Goal: Task Accomplishment & Management: Manage account settings

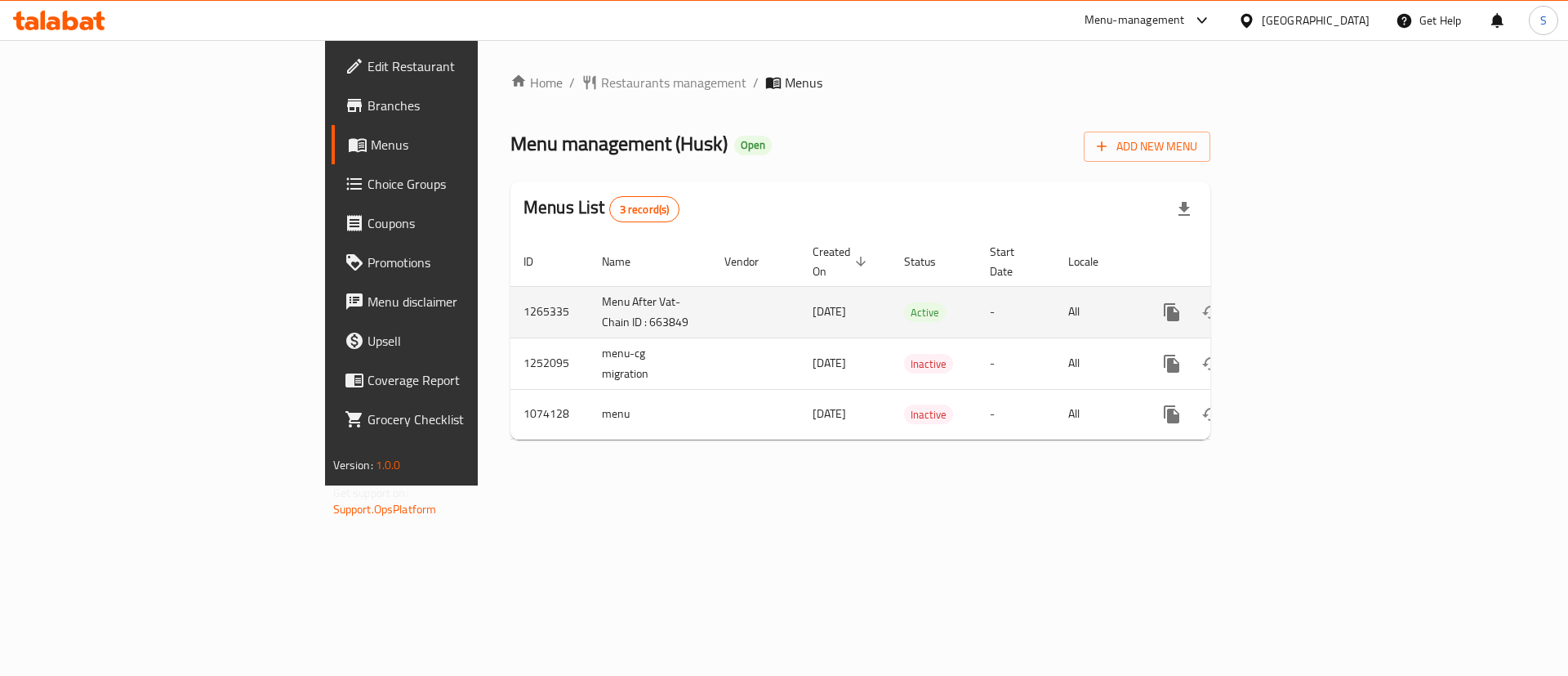
click at [1300, 303] on icon "enhanced table" at bounding box center [1290, 313] width 20 height 20
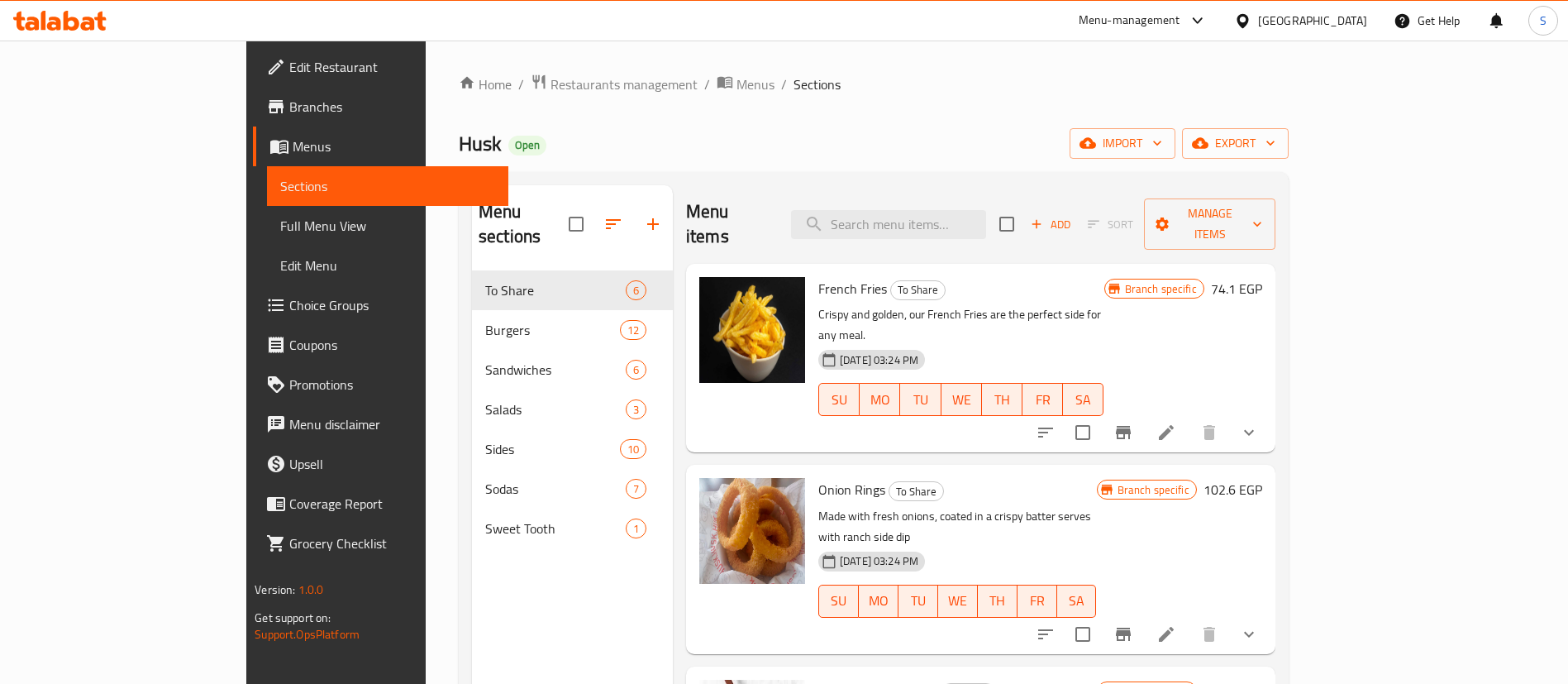
click at [290, 304] on span "Choice Groups" at bounding box center [392, 305] width 206 height 20
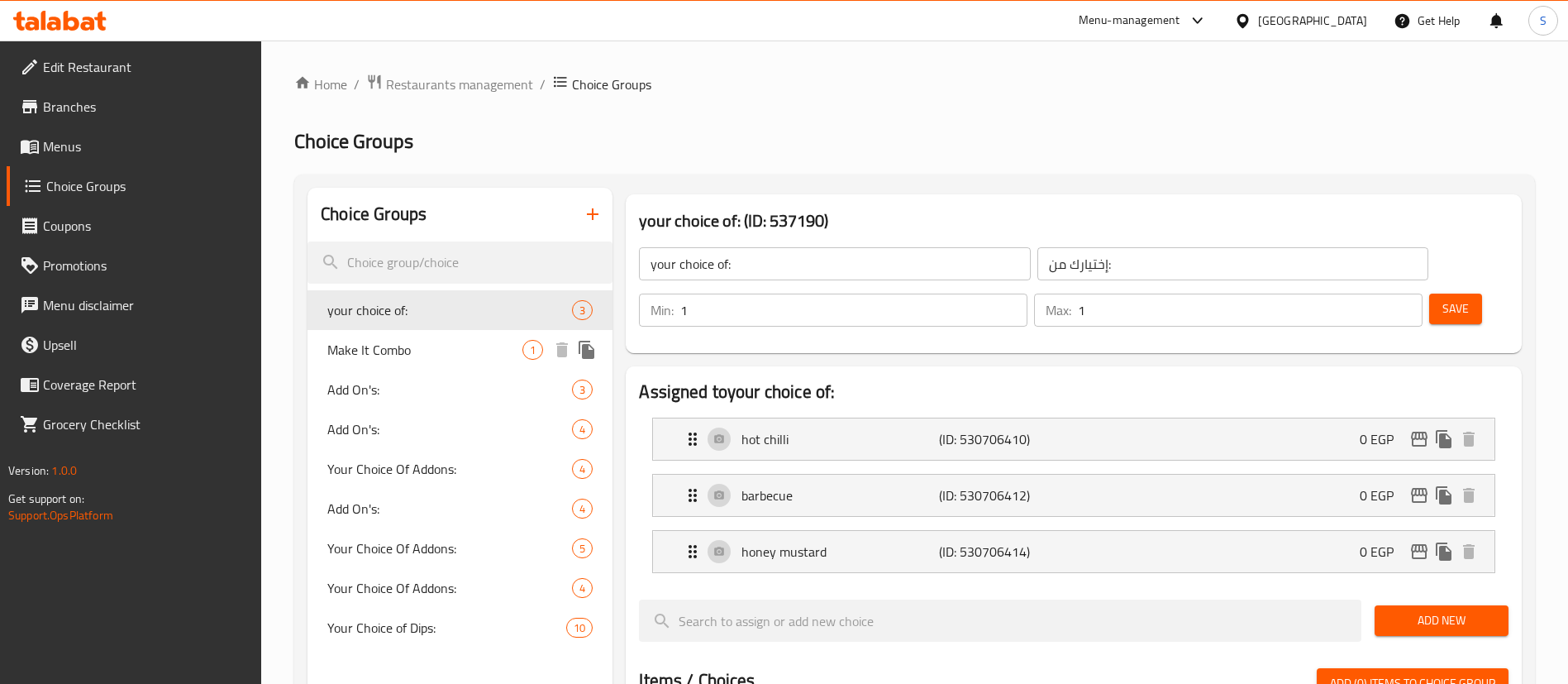
click at [458, 357] on span "Make It Combo" at bounding box center [425, 350] width 195 height 20
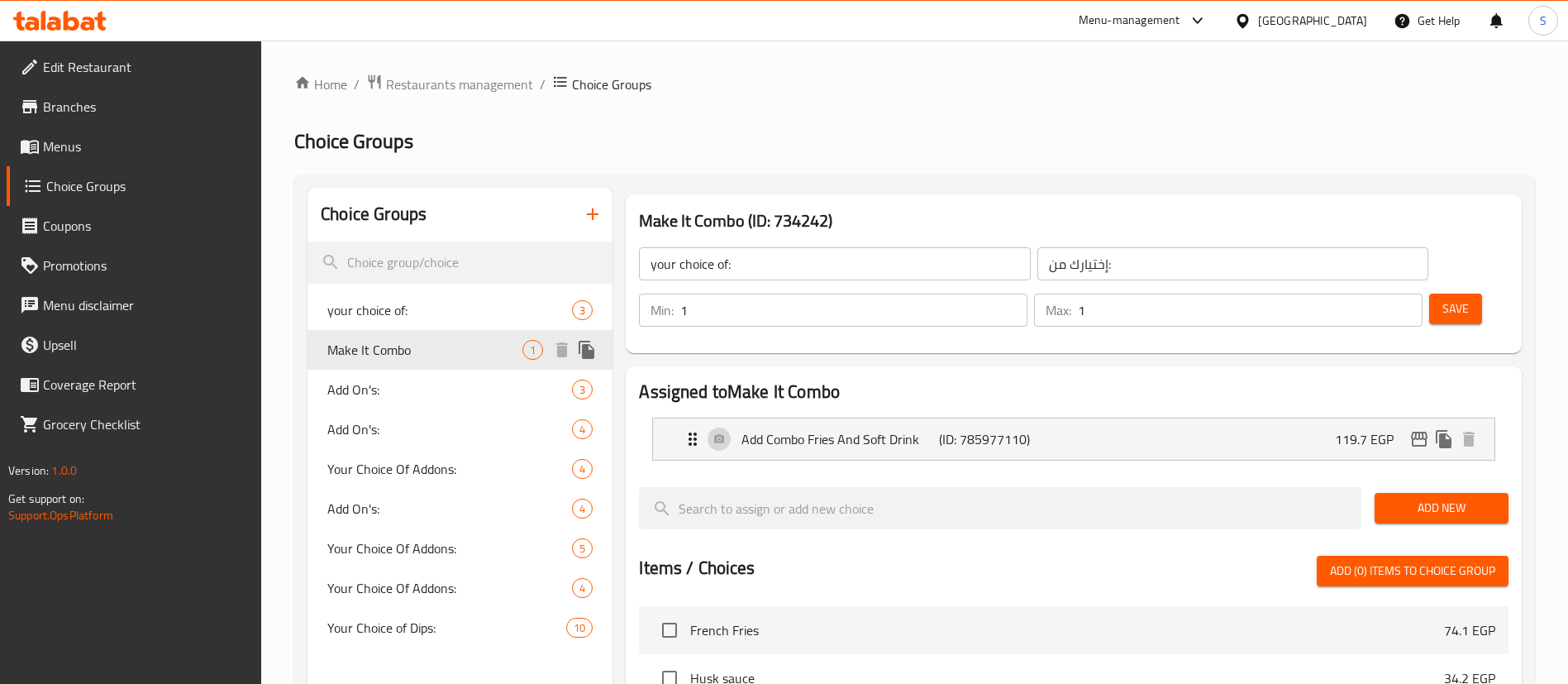
type input "Make It Combo"
type input "اجعلها كومبو"
type input "0"
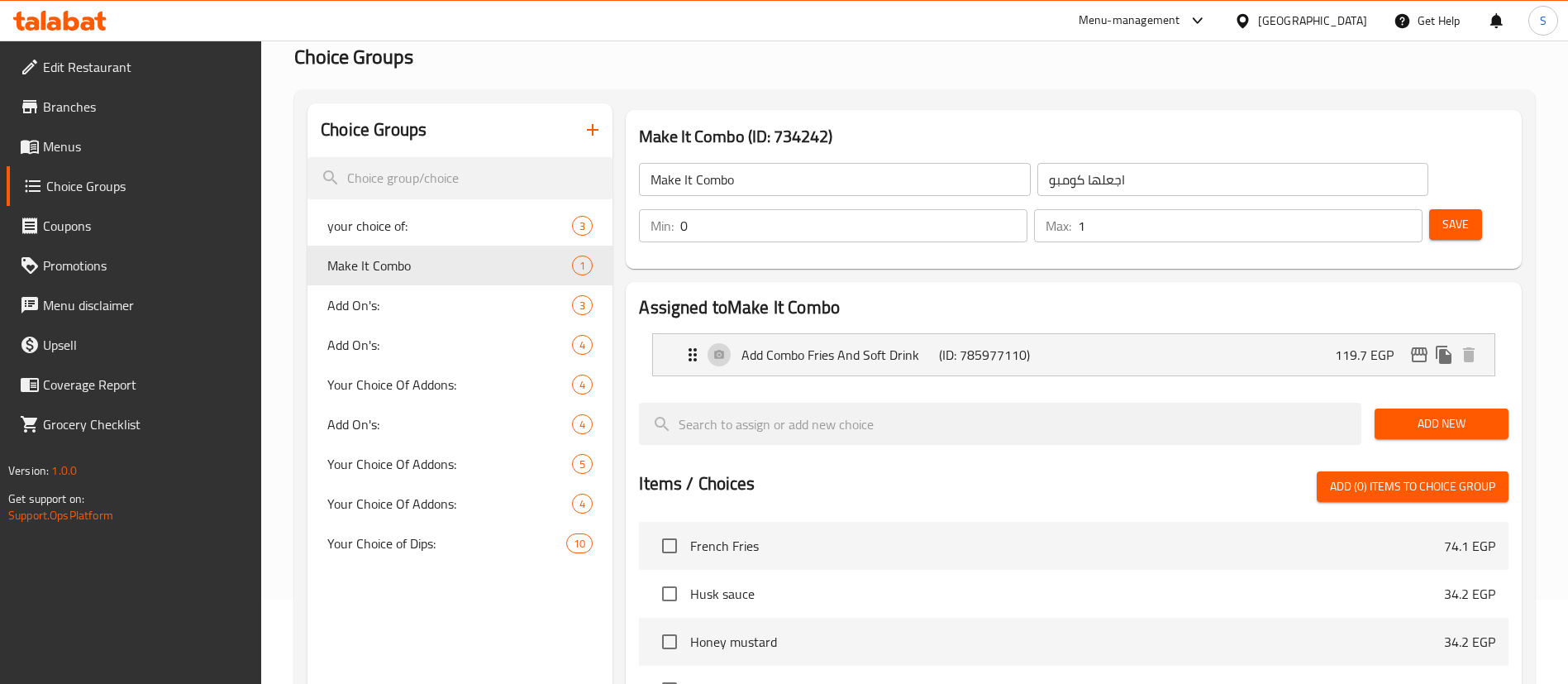
scroll to position [111, 0]
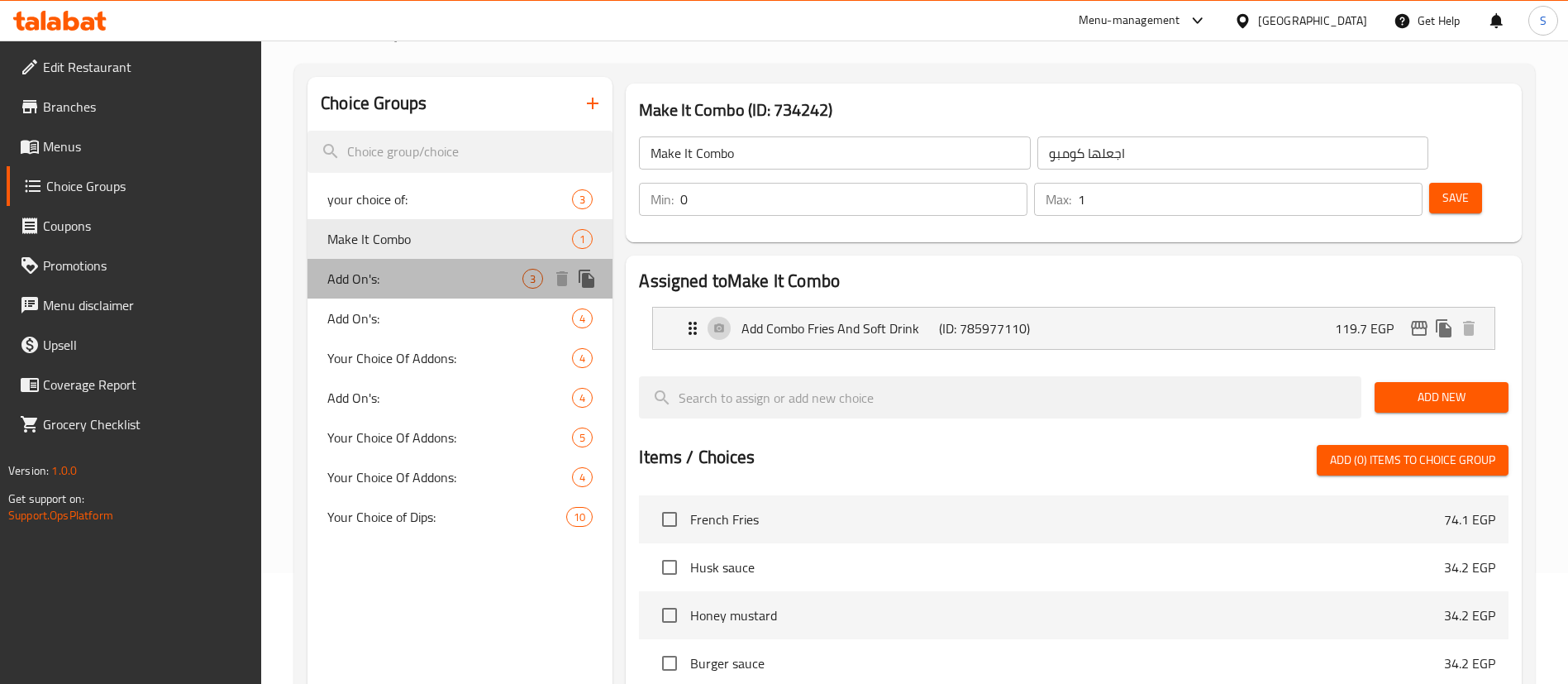
click at [466, 278] on span "Add On's:" at bounding box center [425, 279] width 195 height 20
type input "Add On's:"
type input "الإضافات:"
type input "2"
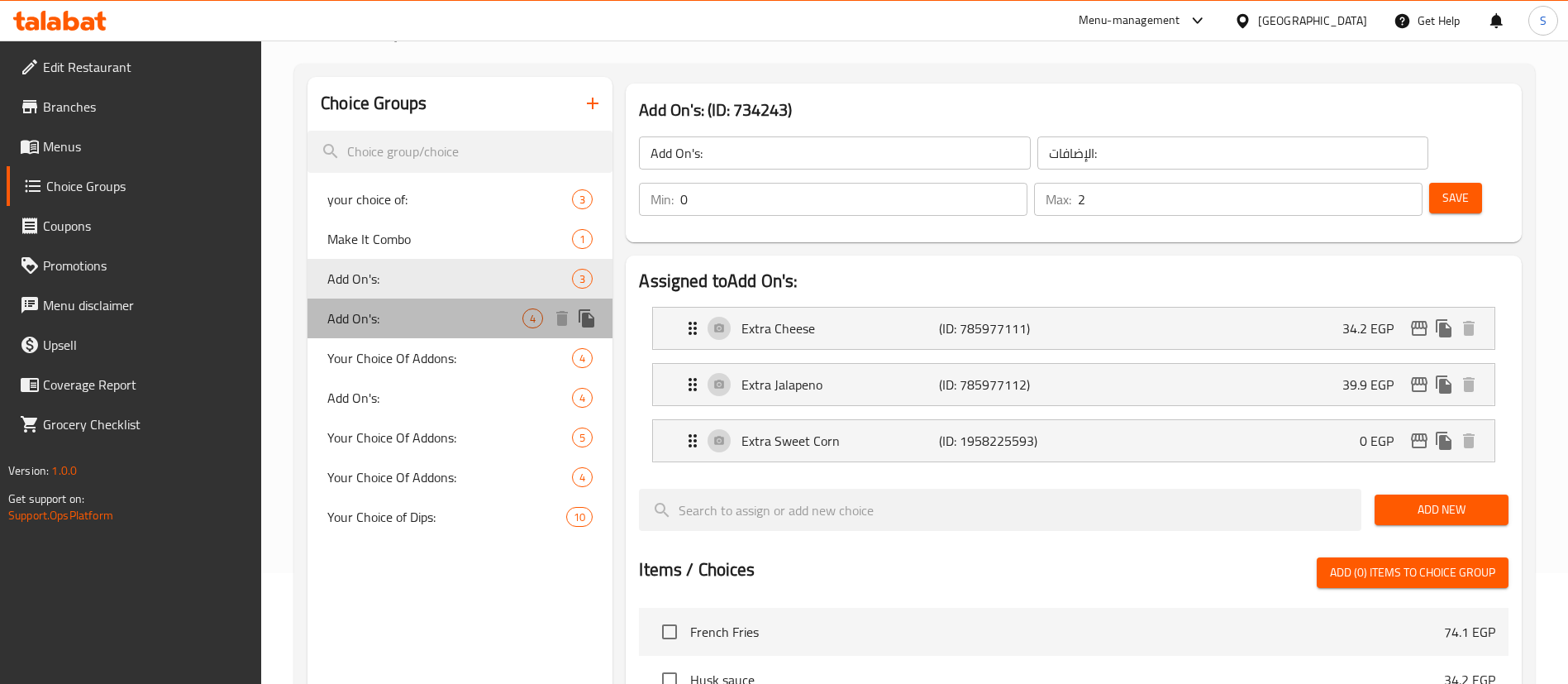
click at [444, 316] on span "Add On's:" at bounding box center [425, 318] width 195 height 20
type input "Add On's:"
type input "3"
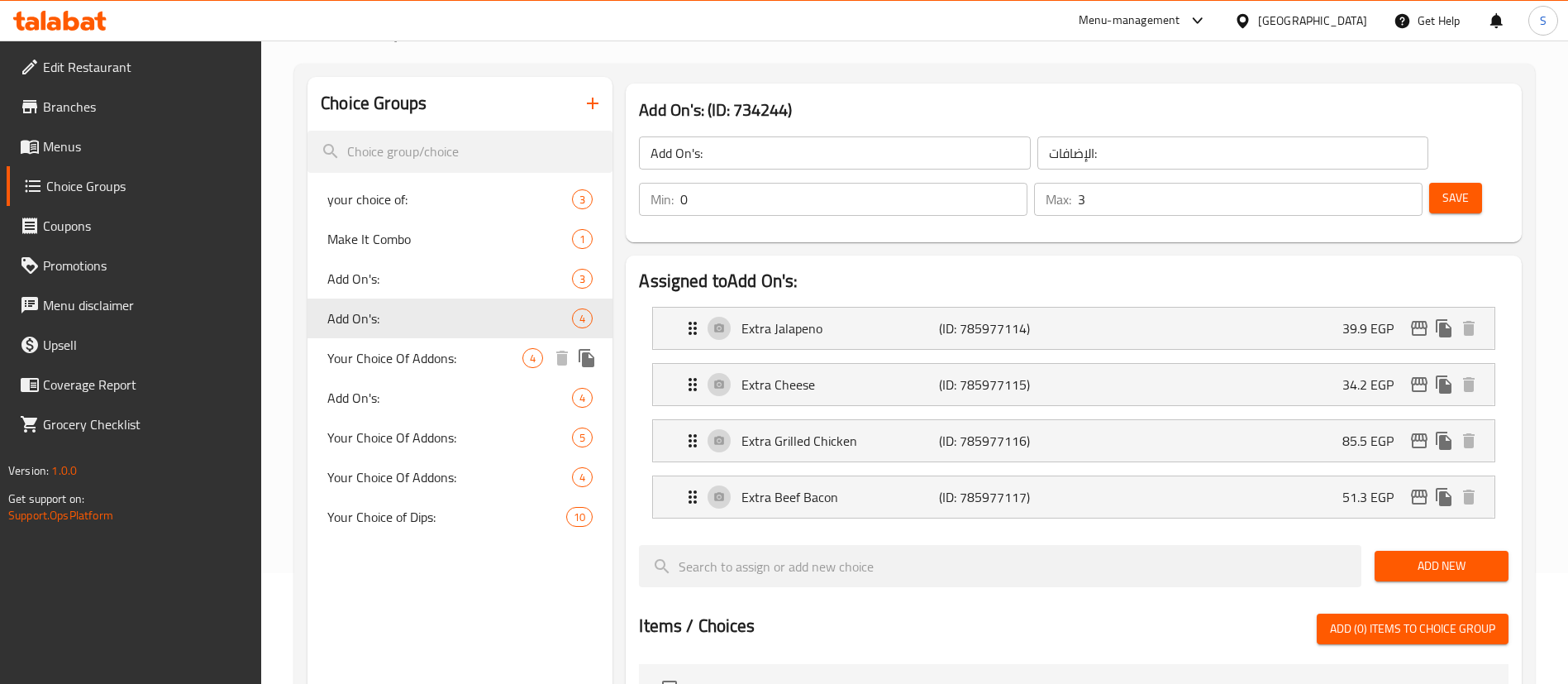
click at [447, 354] on span "Your Choice Of Addons:" at bounding box center [425, 359] width 195 height 20
type input "Your Choice Of Addons:"
type input "اختيارك من الإضافات:"
type input "4"
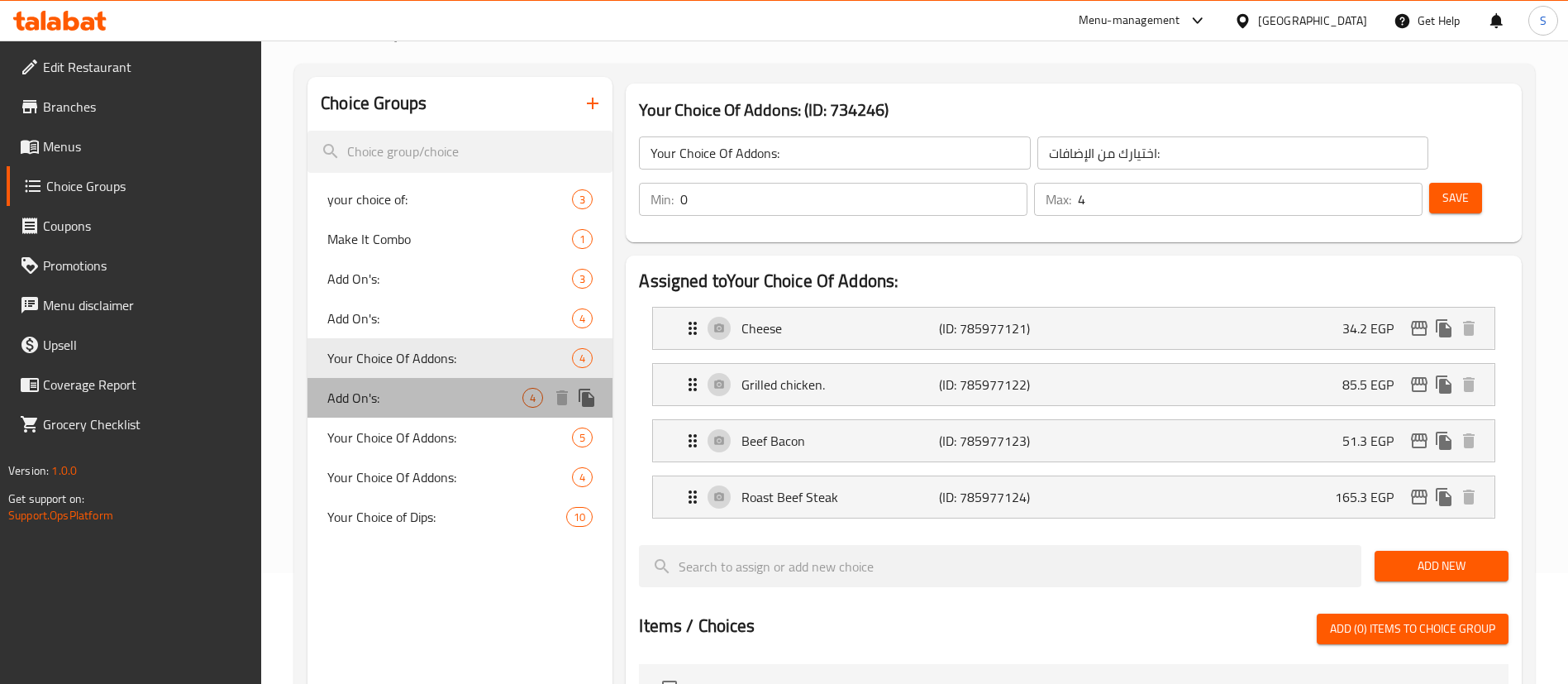
click at [455, 399] on span "Add On's:" at bounding box center [425, 398] width 195 height 20
type input "Add On's:"
type input "الإضافات:"
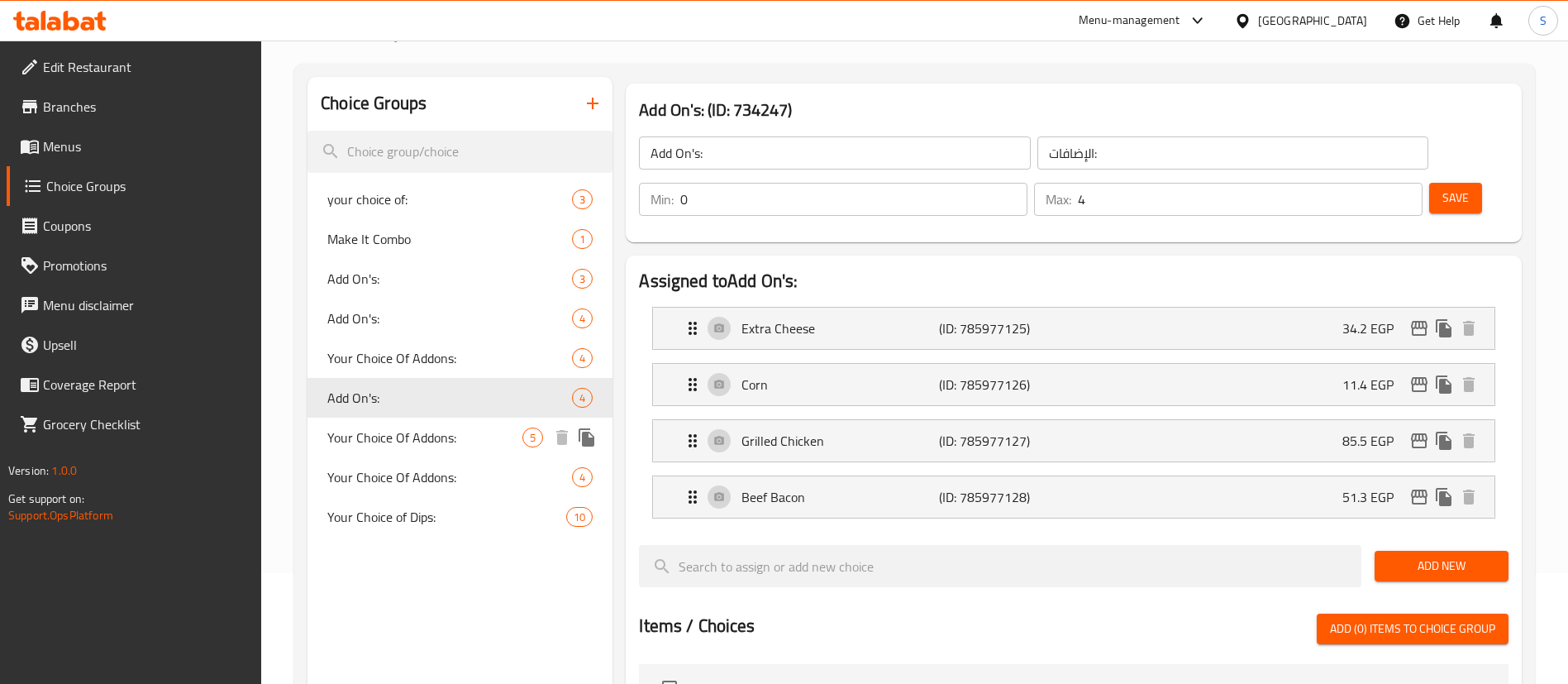
click at [455, 434] on span "Your Choice Of Addons:" at bounding box center [425, 437] width 195 height 20
type input "Your Choice Of Addons:"
type input "اختيارك من الإضافات:"
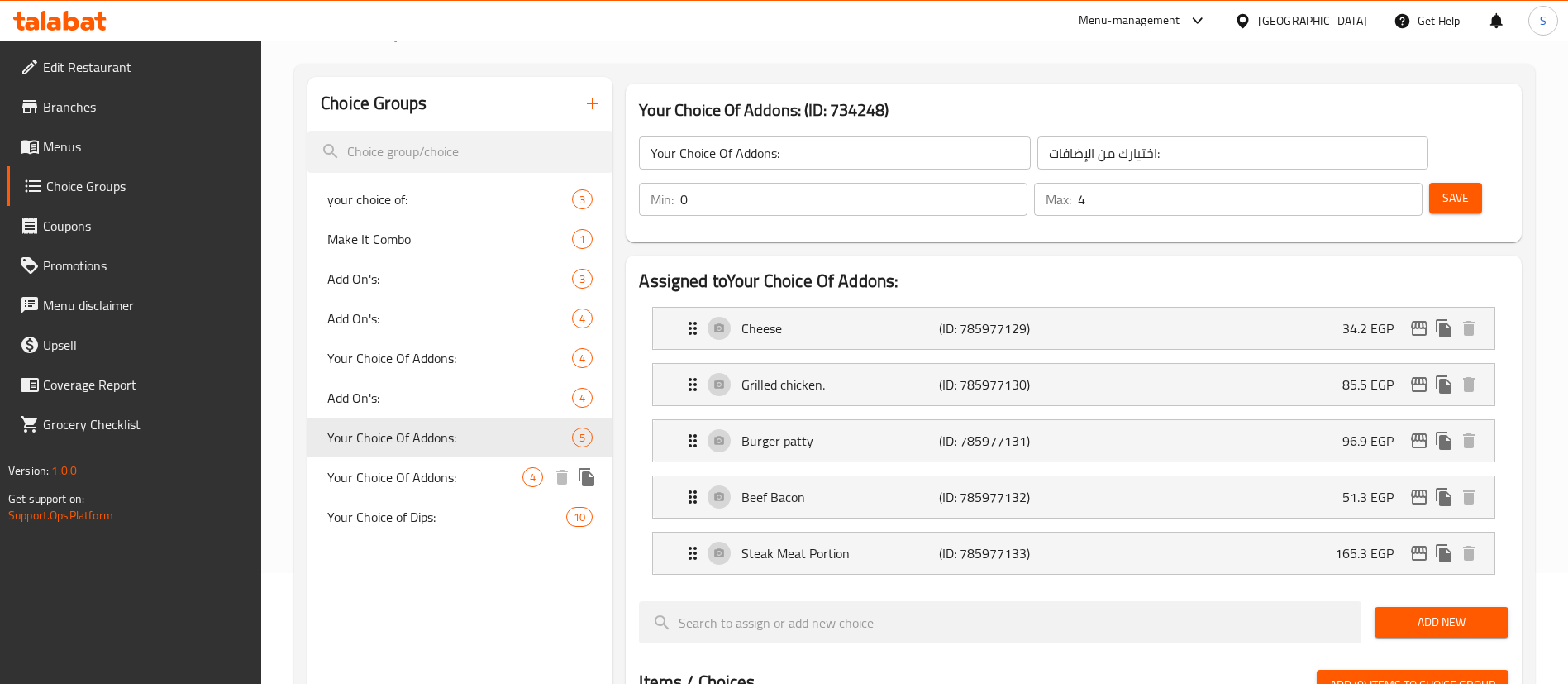
click at [457, 466] on div "Your Choice Of Addons: 4" at bounding box center [459, 477] width 305 height 39
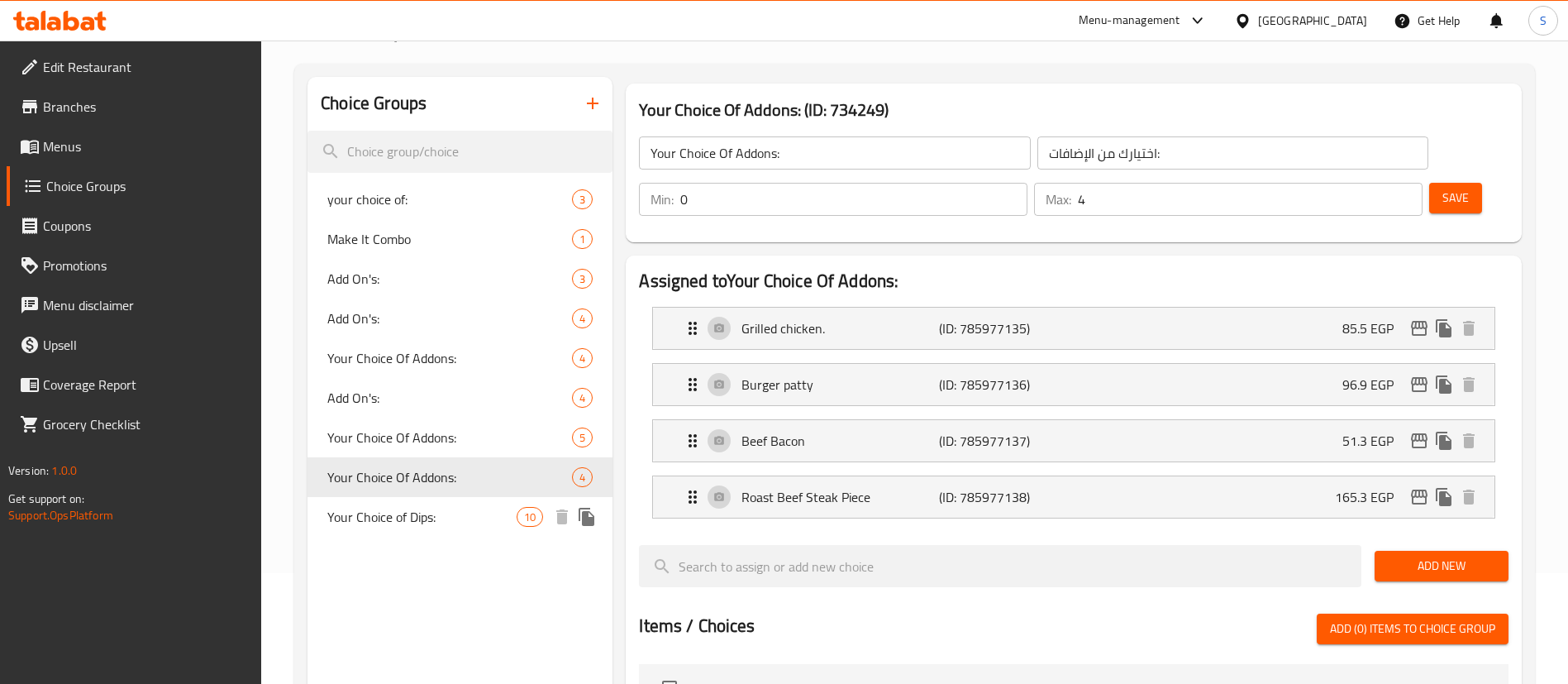
click at [455, 512] on span "Your Choice of Dips:" at bounding box center [422, 517] width 189 height 20
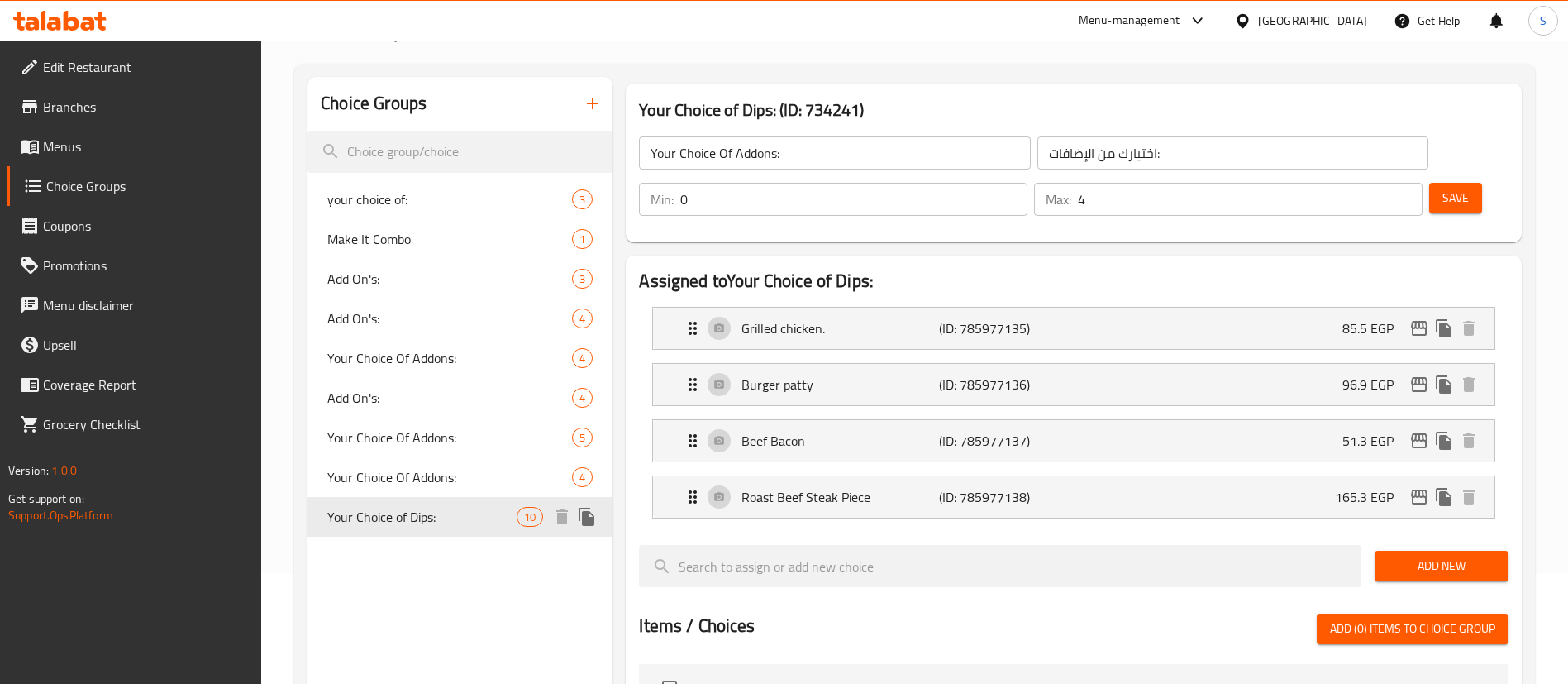
type input "Your Choice of Dips:"
type input "اختيارك من الغموس:"
type input "10"
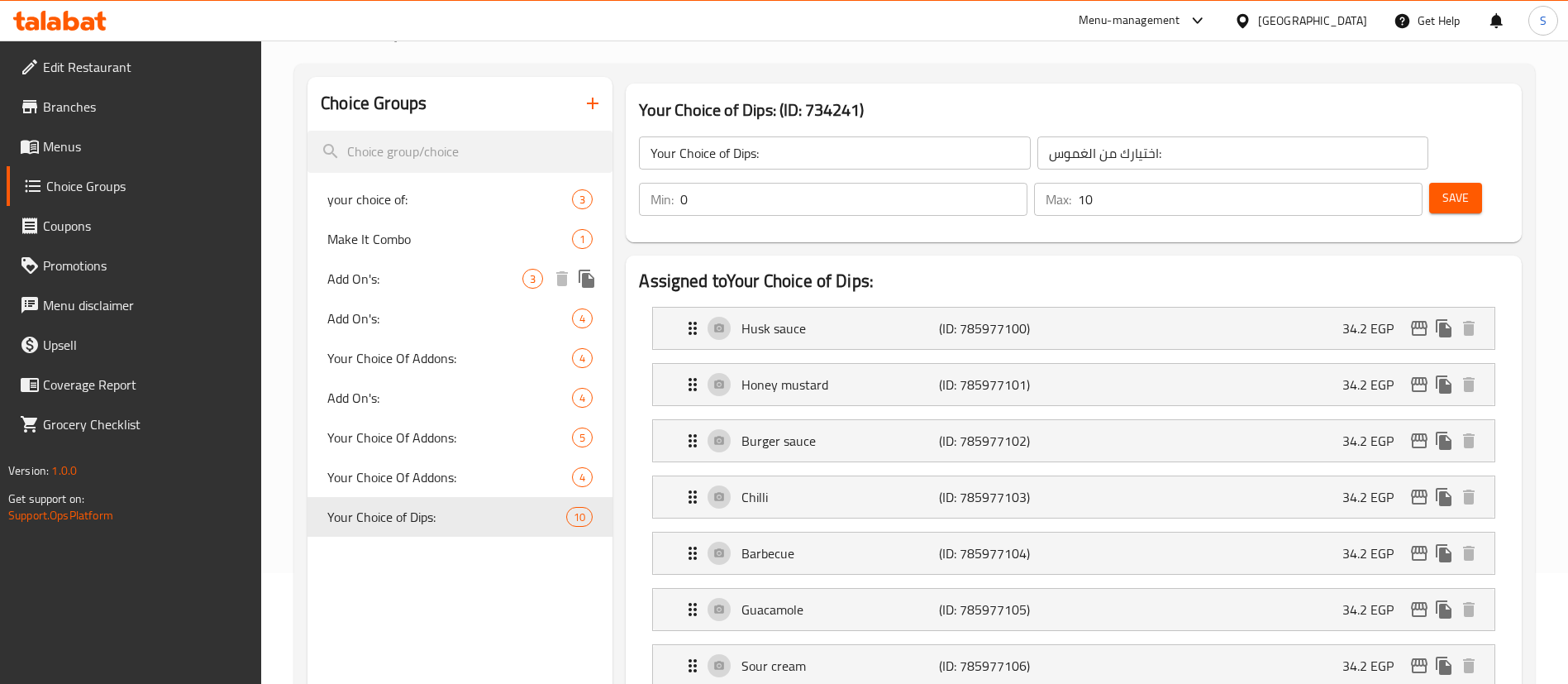
click at [422, 283] on span "Add On's:" at bounding box center [425, 279] width 195 height 20
type input "Add On's:"
type input "الإضافات:"
type input "2"
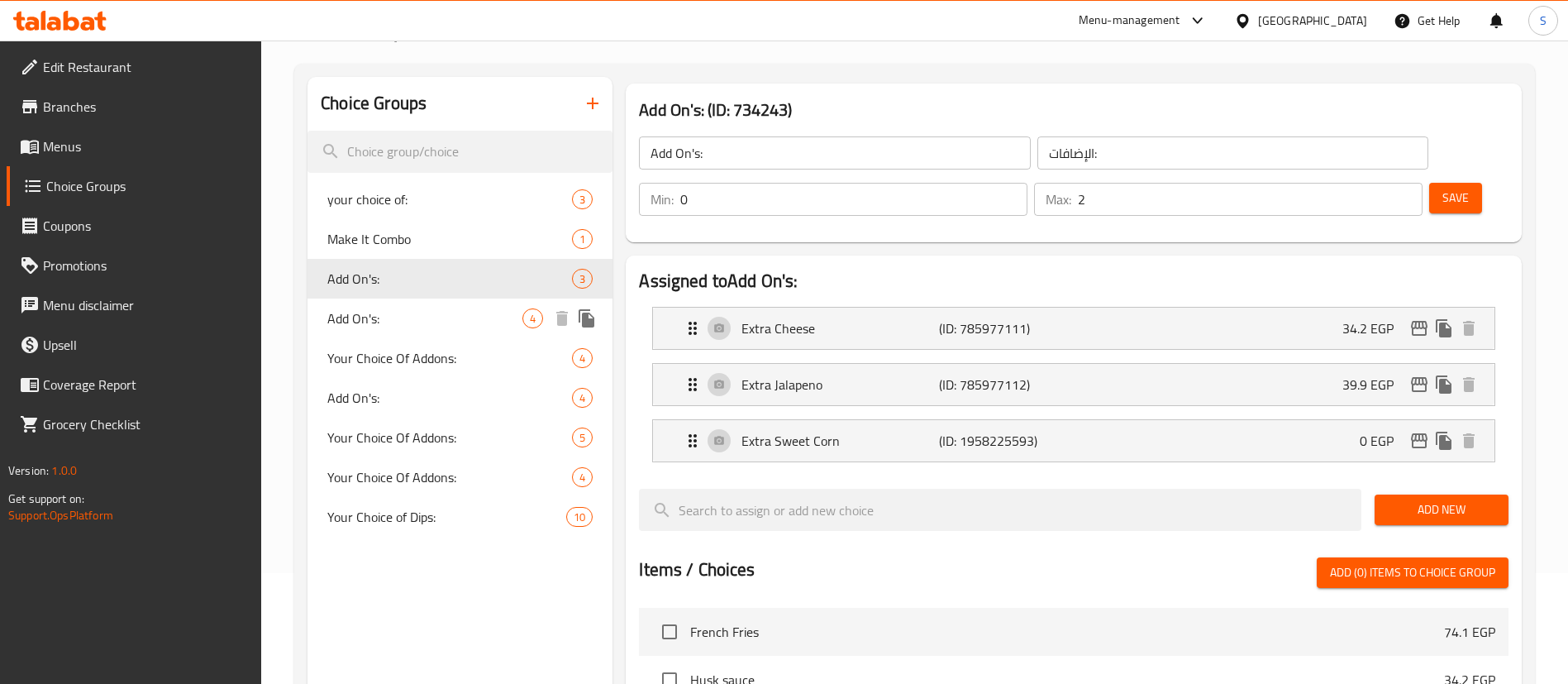
click at [432, 315] on span "Add On's:" at bounding box center [425, 318] width 195 height 20
type input "Add On's:"
type input "3"
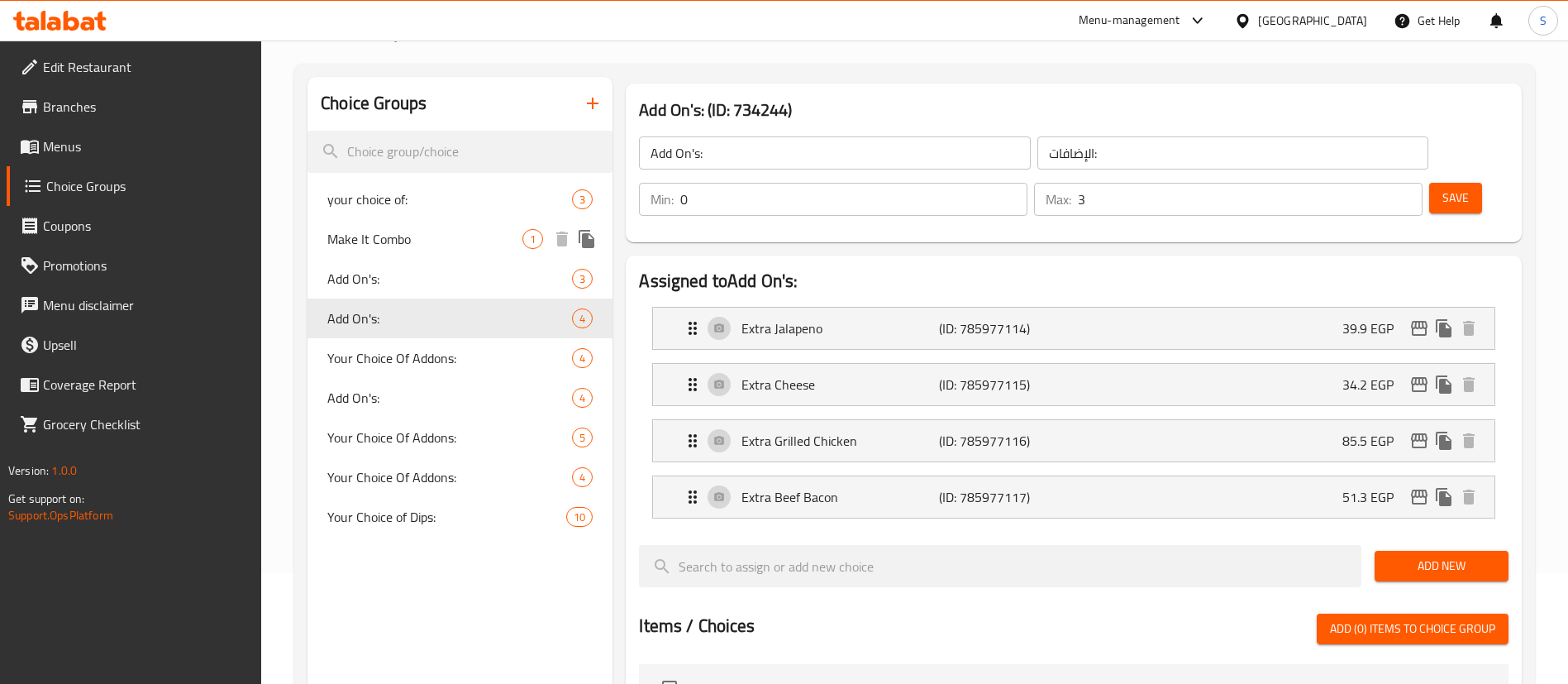
click at [396, 231] on span "Make It Combo" at bounding box center [425, 239] width 195 height 20
type input "Make It Combo"
type input "اجعلها كومبو"
type input "1"
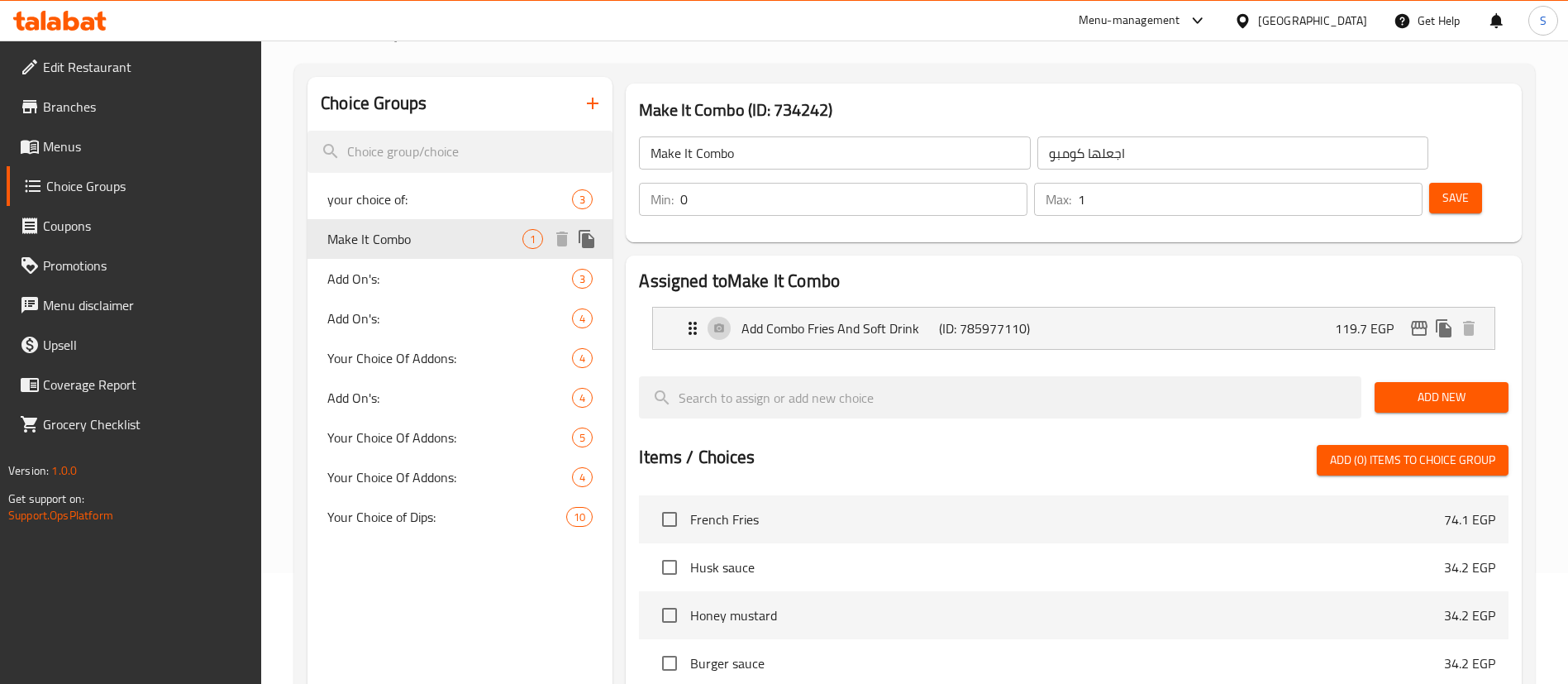
click at [392, 203] on span "your choice of:" at bounding box center [449, 199] width 245 height 20
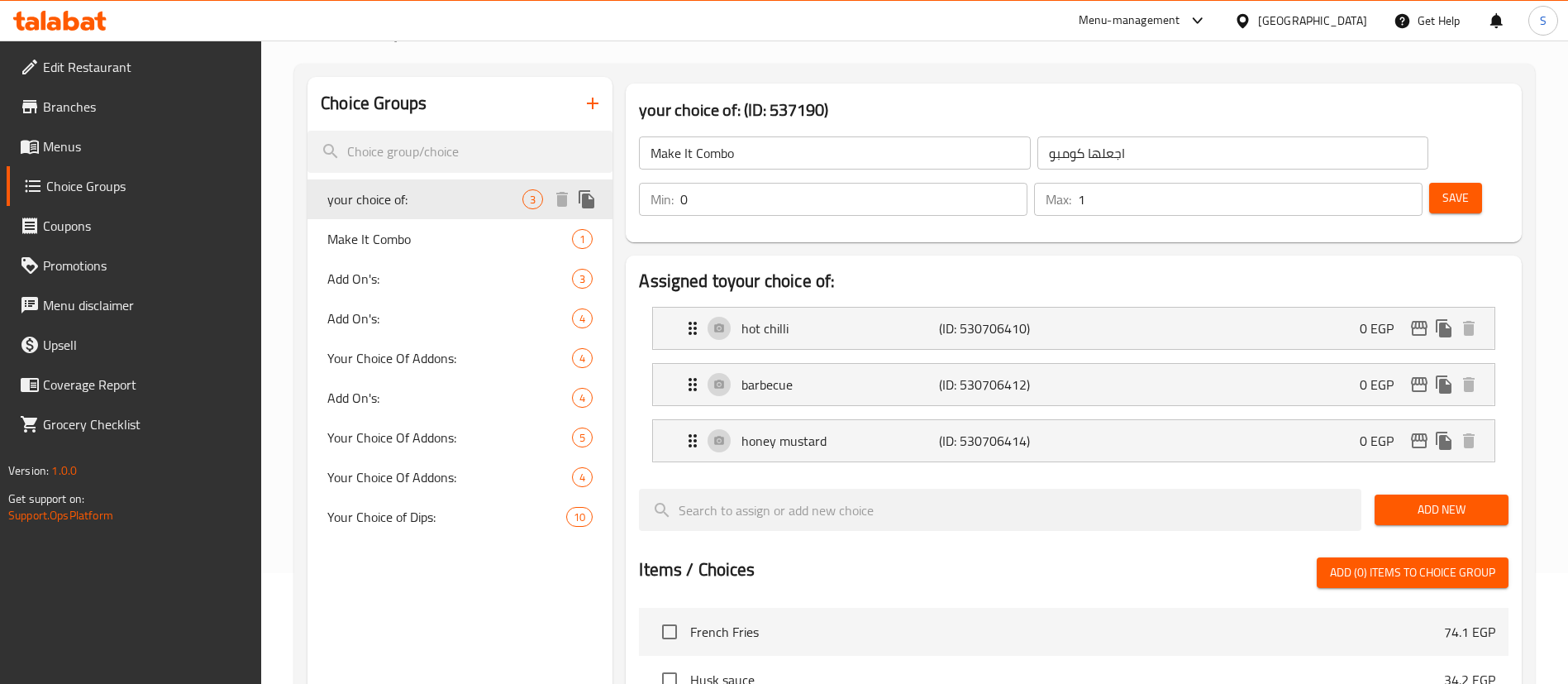
type input "your choice of:"
type input "إختيارك من:"
type input "1"
click at [414, 244] on span "Make It Combo" at bounding box center [425, 239] width 195 height 20
type input "Make It Combo"
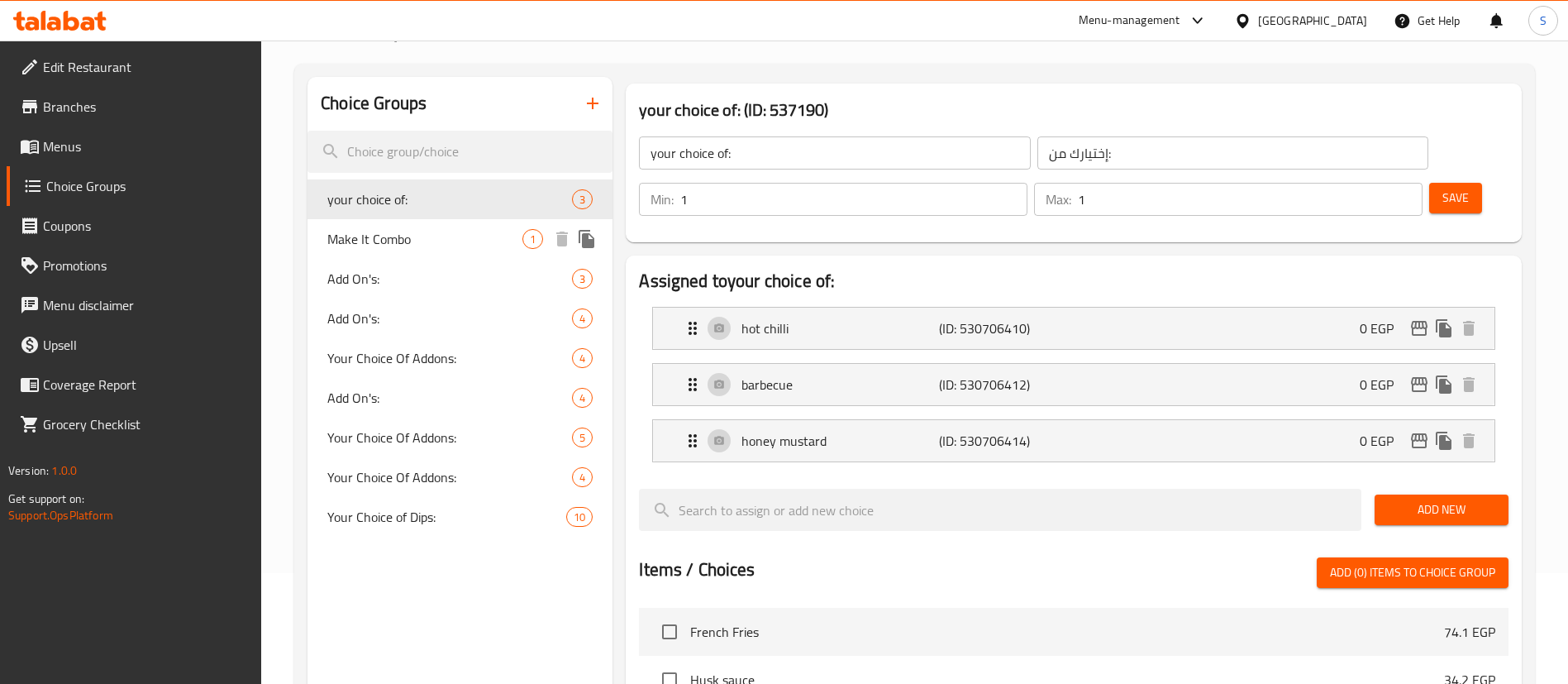
type input "اجعلها كومبو"
type input "0"
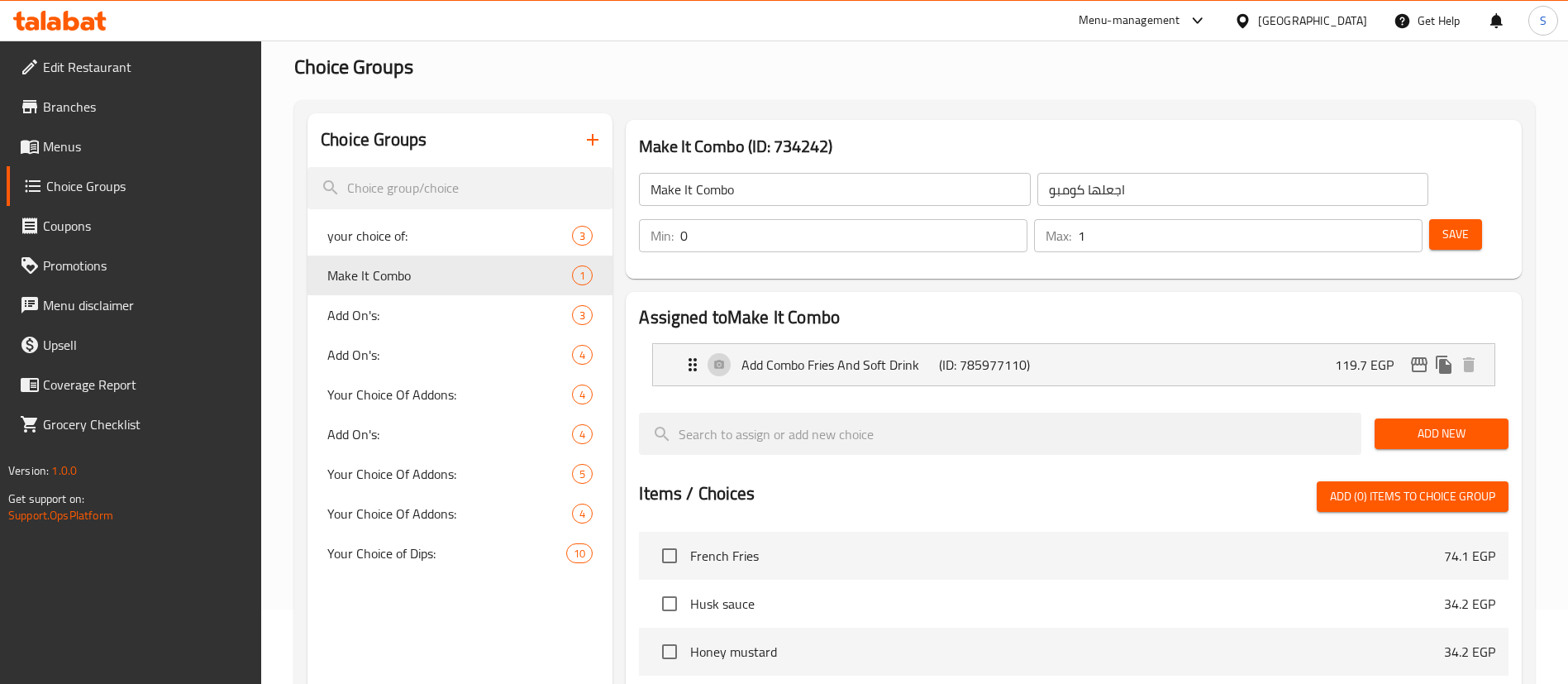
scroll to position [0, 0]
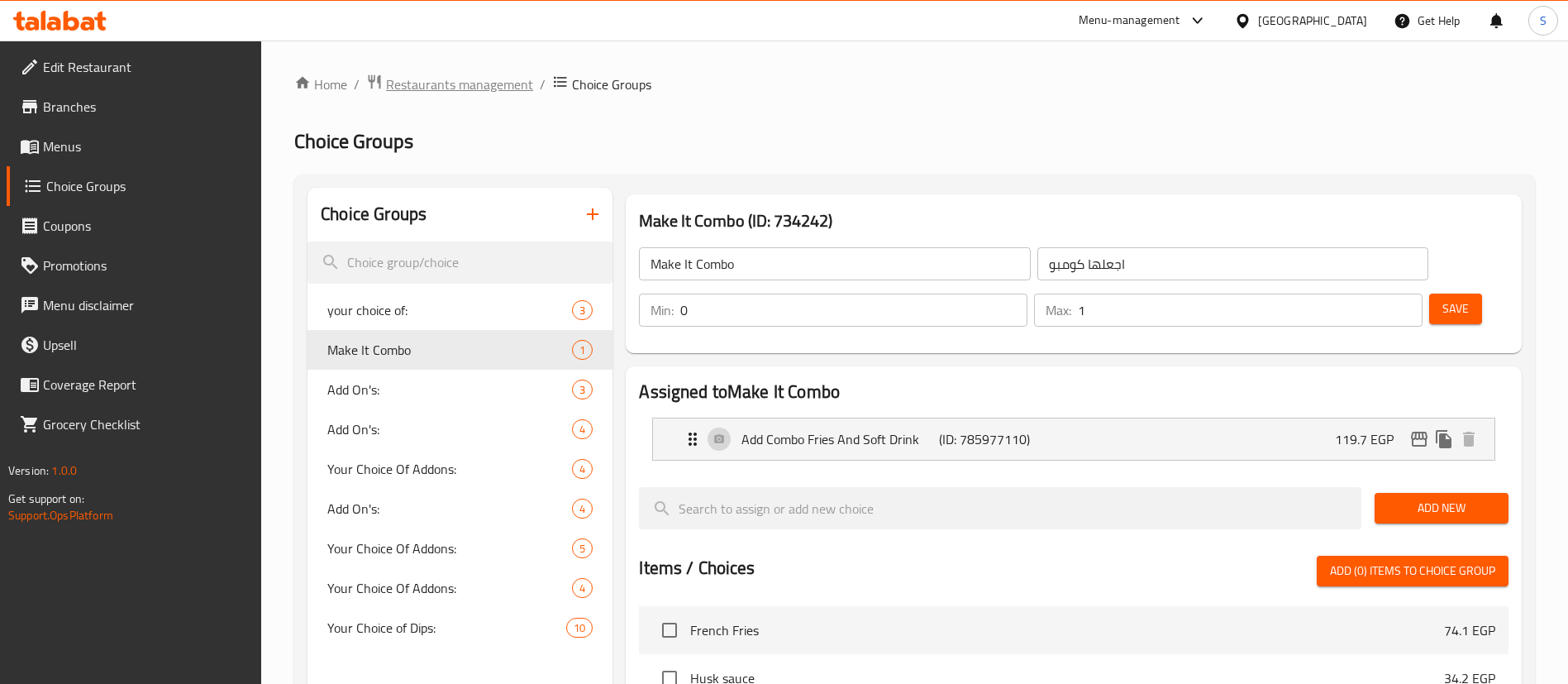
click at [486, 86] on span "Restaurants management" at bounding box center [459, 84] width 147 height 20
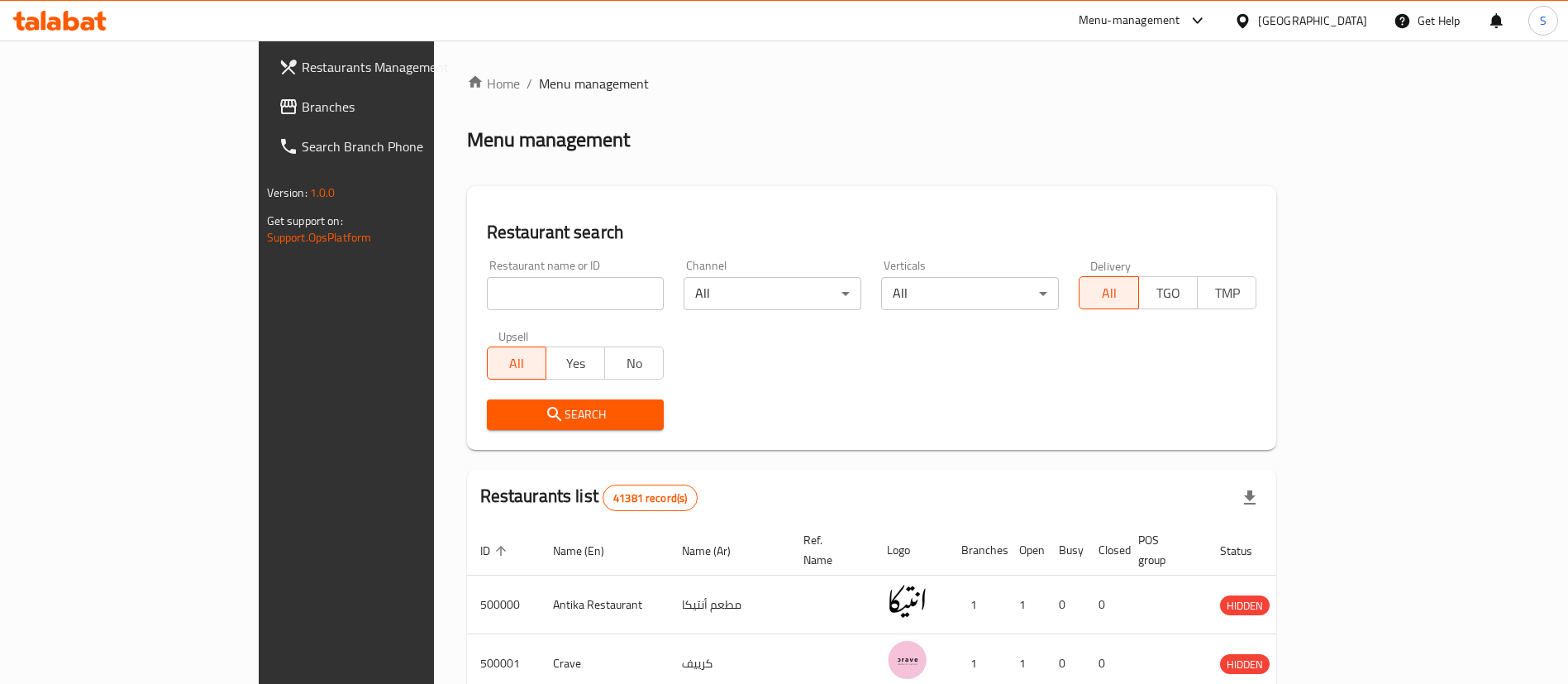
click at [302, 102] on span "Branches" at bounding box center [404, 106] width 206 height 20
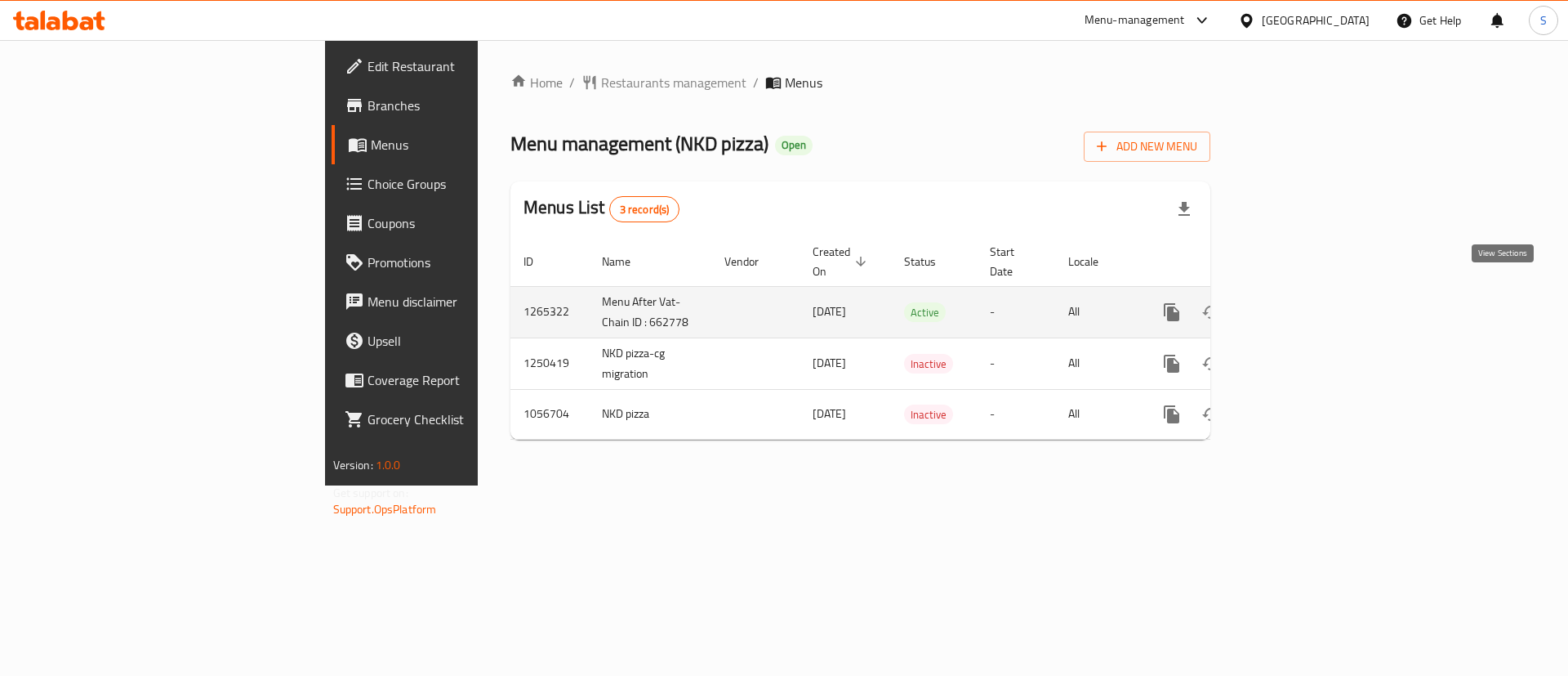
click at [1300, 303] on icon "enhanced table" at bounding box center [1290, 313] width 20 height 20
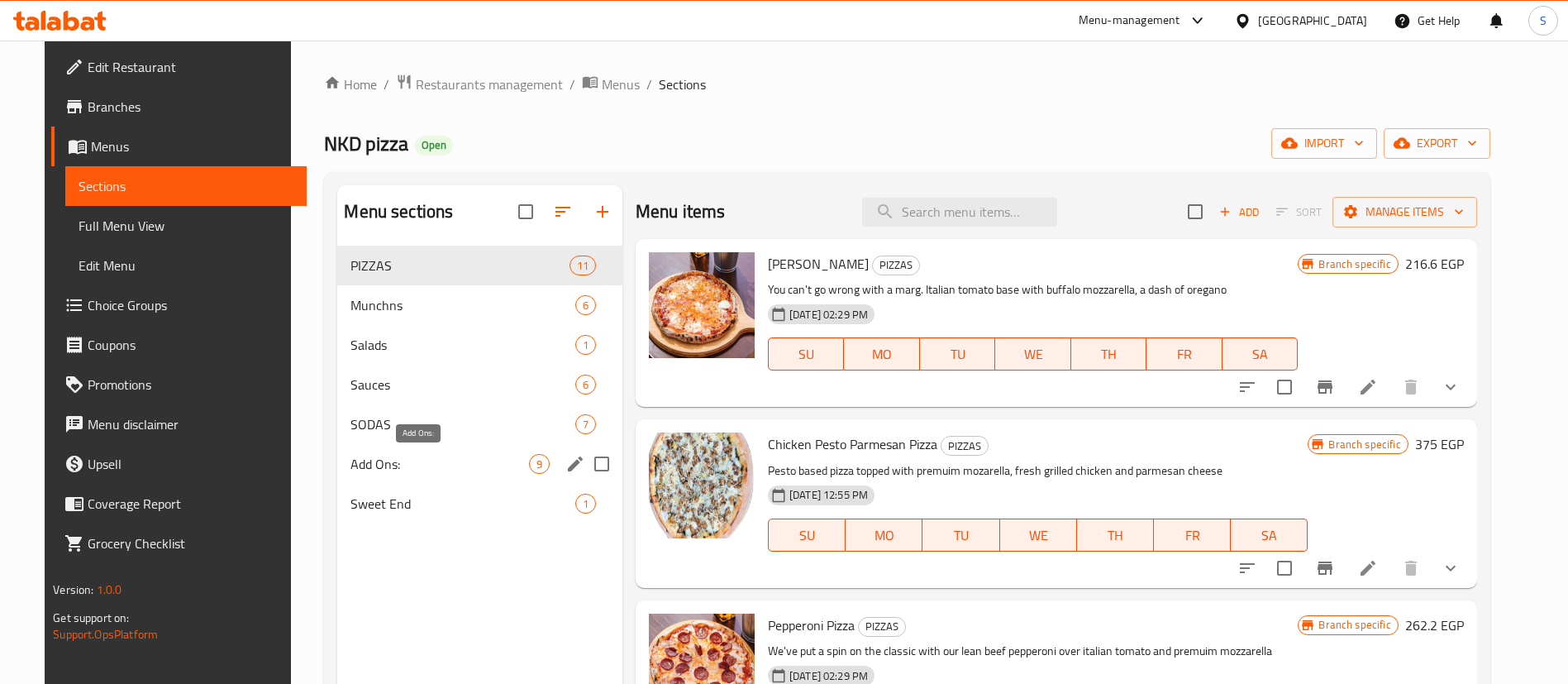
click at [392, 461] on span "Add Ons:" at bounding box center [439, 464] width 178 height 20
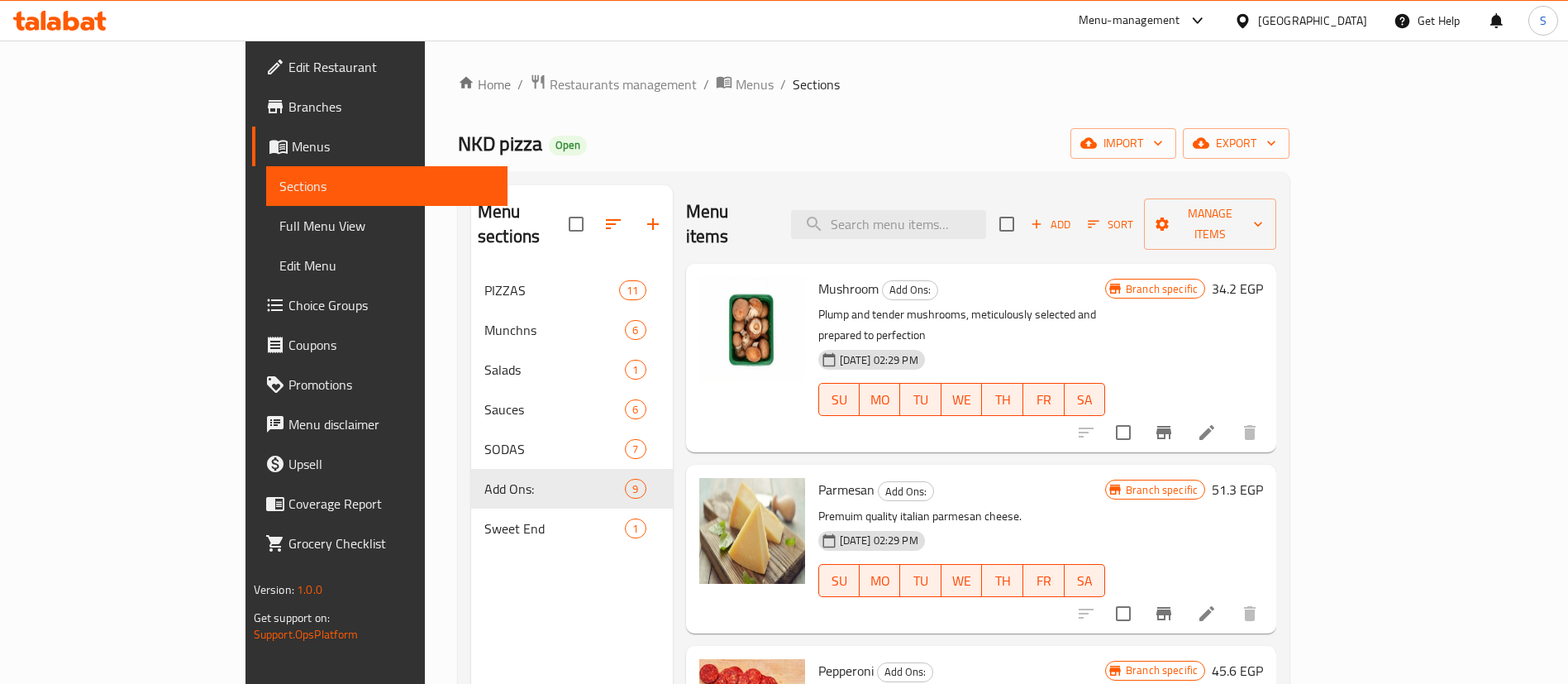
click at [252, 318] on link "Choice Groups" at bounding box center [380, 304] width 256 height 39
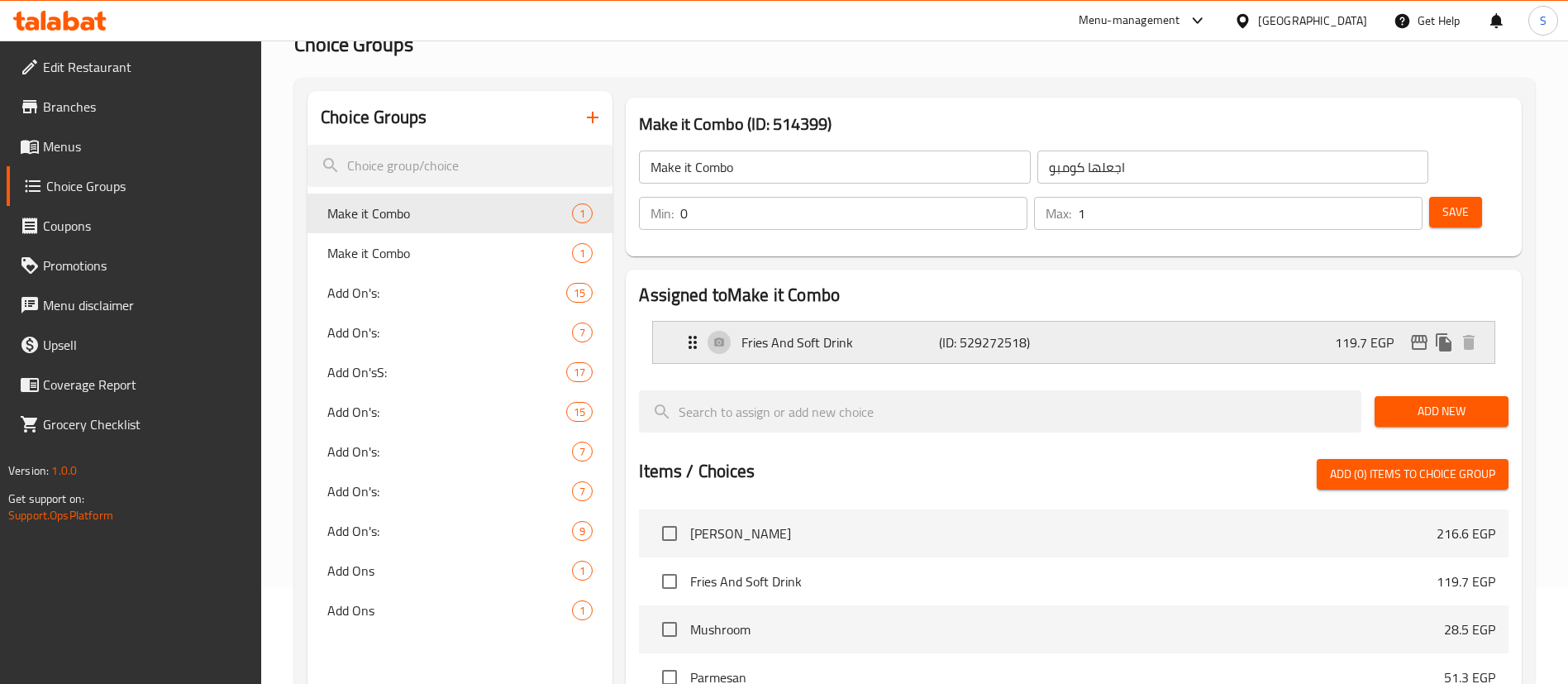
scroll to position [99, 0]
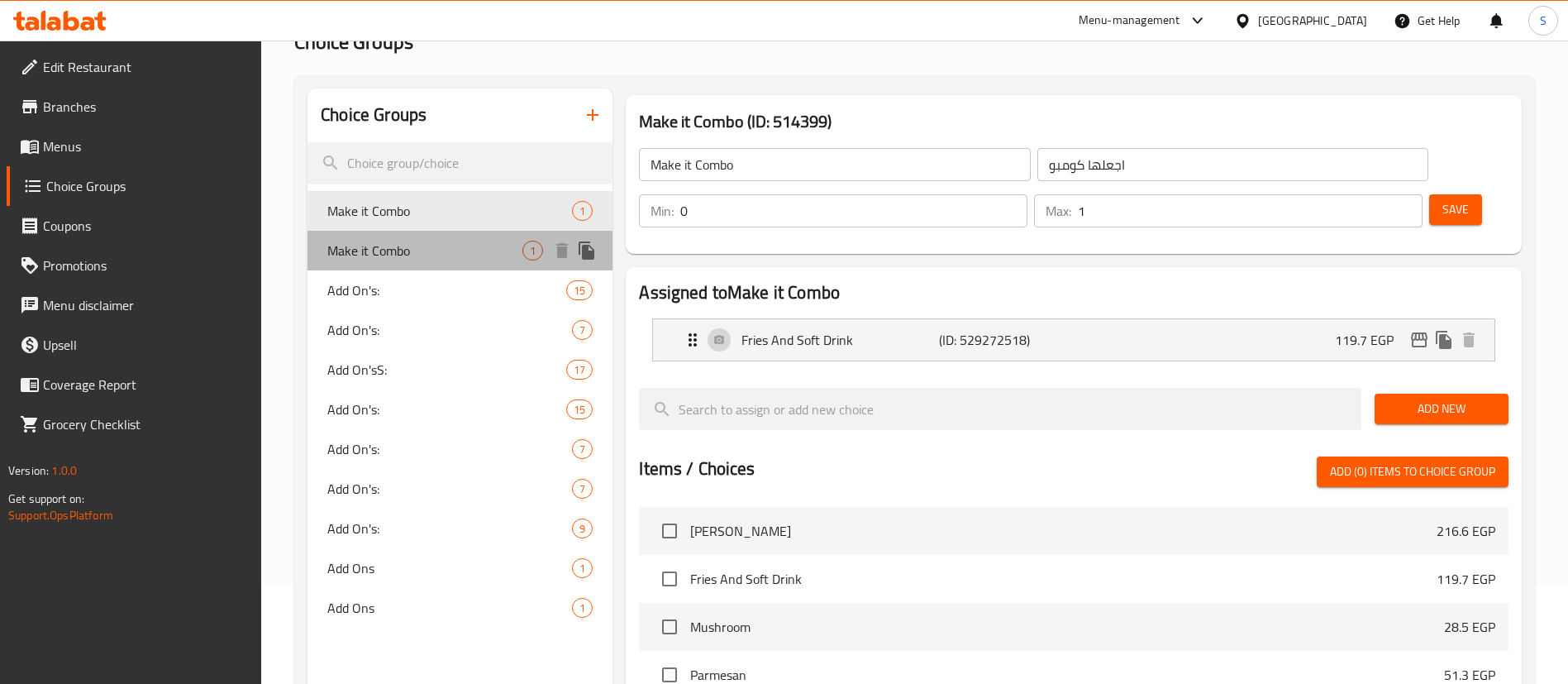
click at [447, 252] on span "Make it Combo" at bounding box center [425, 250] width 195 height 20
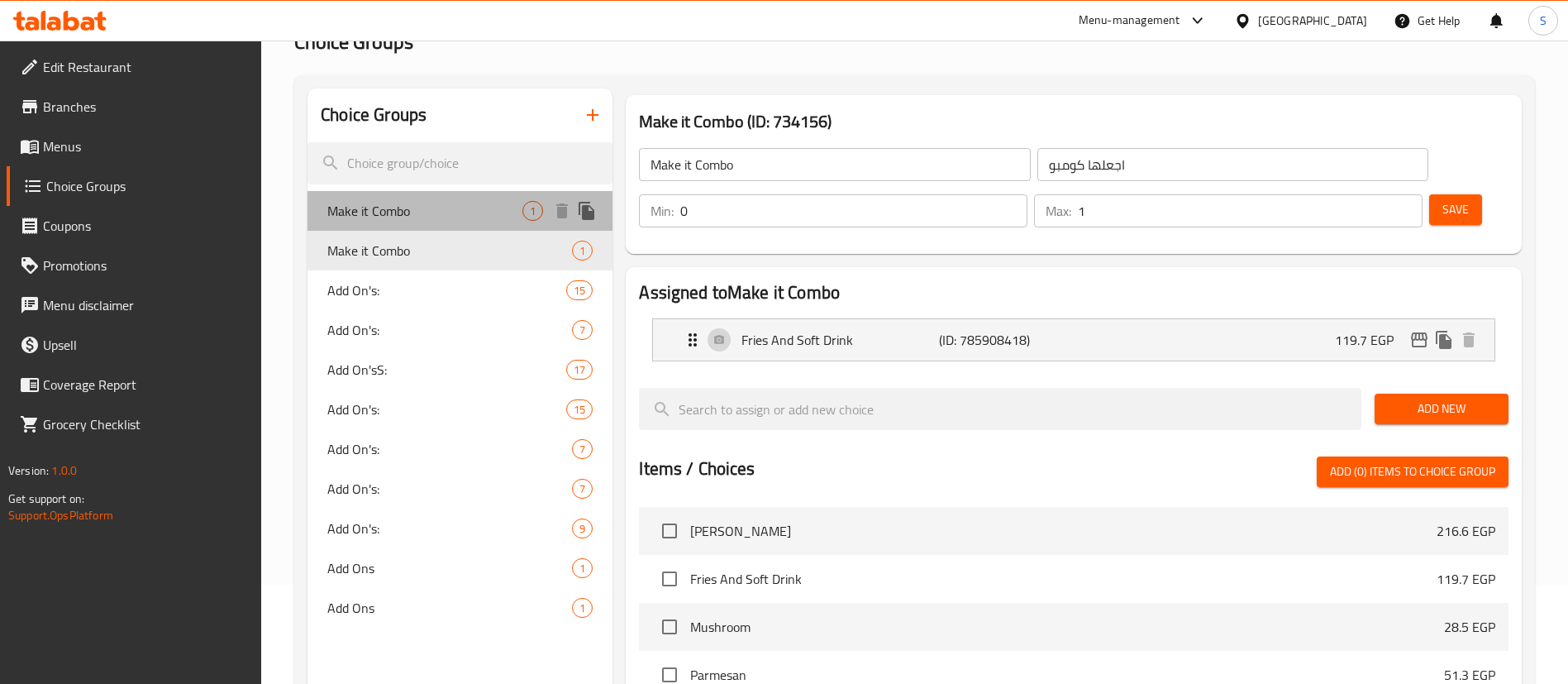
click at [436, 218] on span "Make it Combo" at bounding box center [425, 211] width 195 height 20
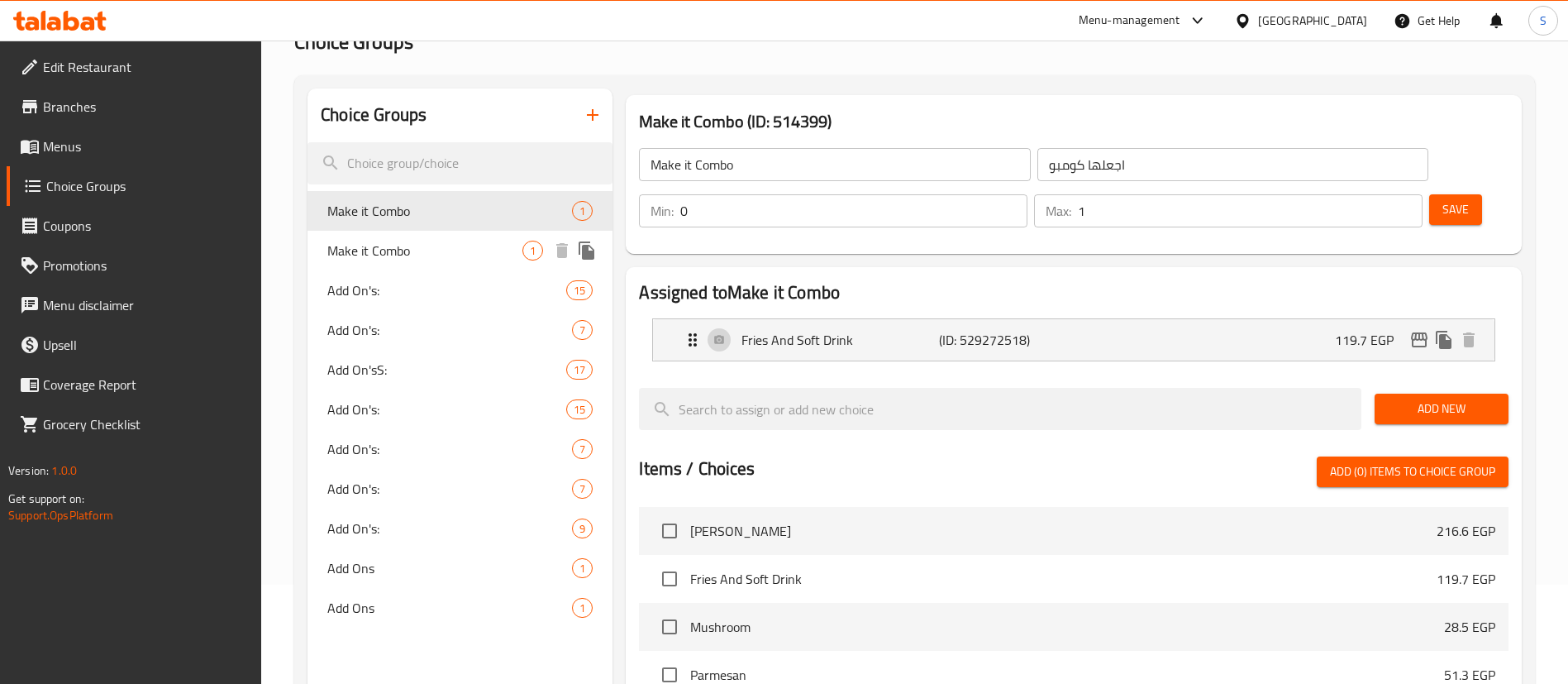
click at [443, 256] on span "Make it Combo" at bounding box center [425, 250] width 195 height 20
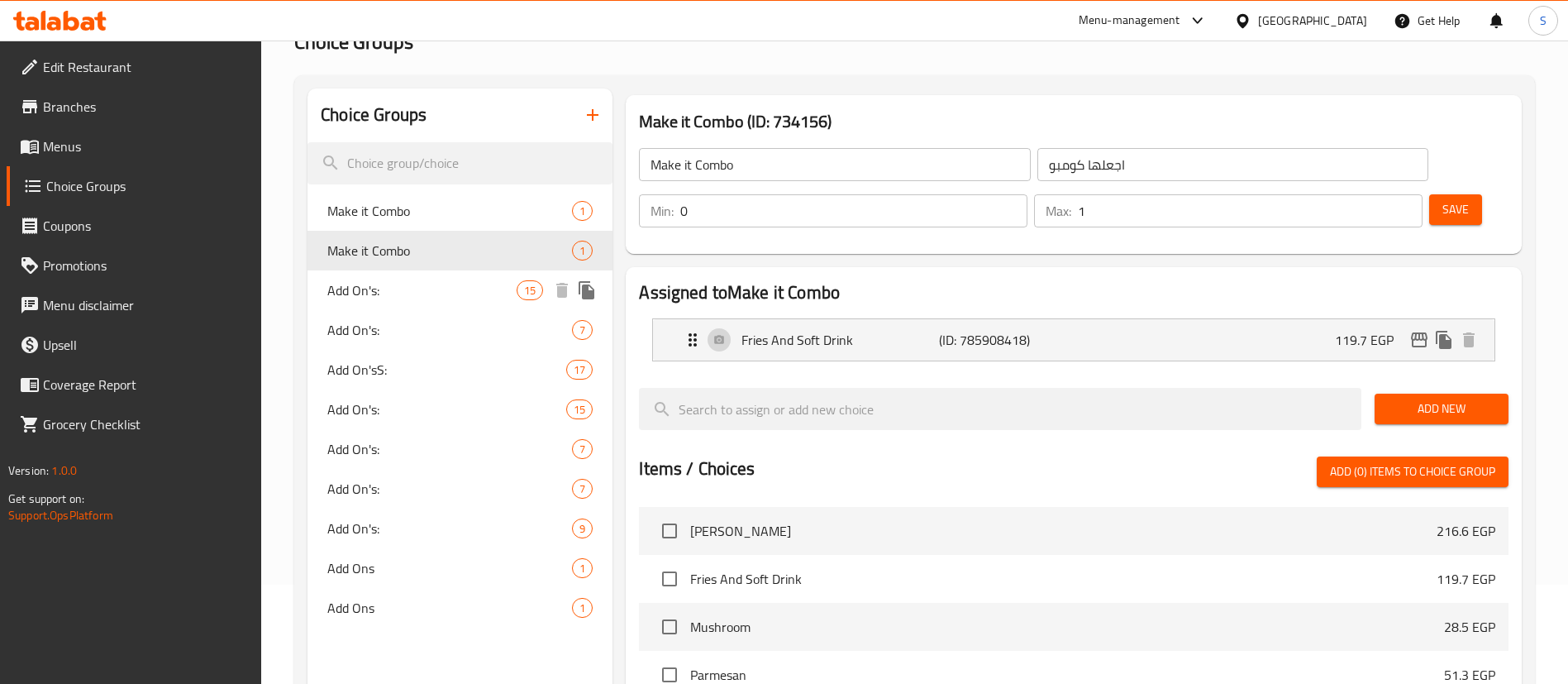
click at [493, 283] on span "Add On's:" at bounding box center [422, 291] width 189 height 20
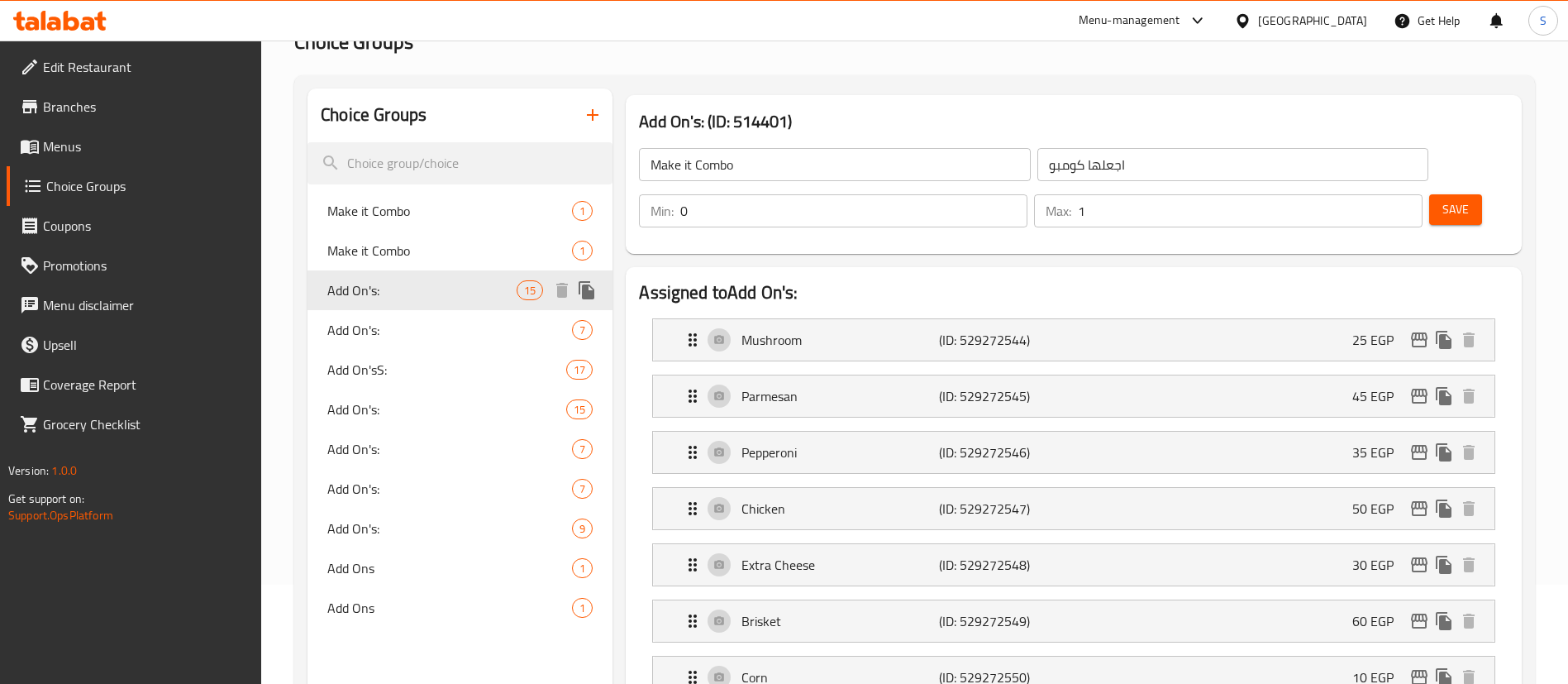
type input "Add On's:"
type input "الإضافات:"
click at [484, 314] on div "Add On's: 7" at bounding box center [459, 329] width 305 height 39
type input "7"
